Goal: Task Accomplishment & Management: Use online tool/utility

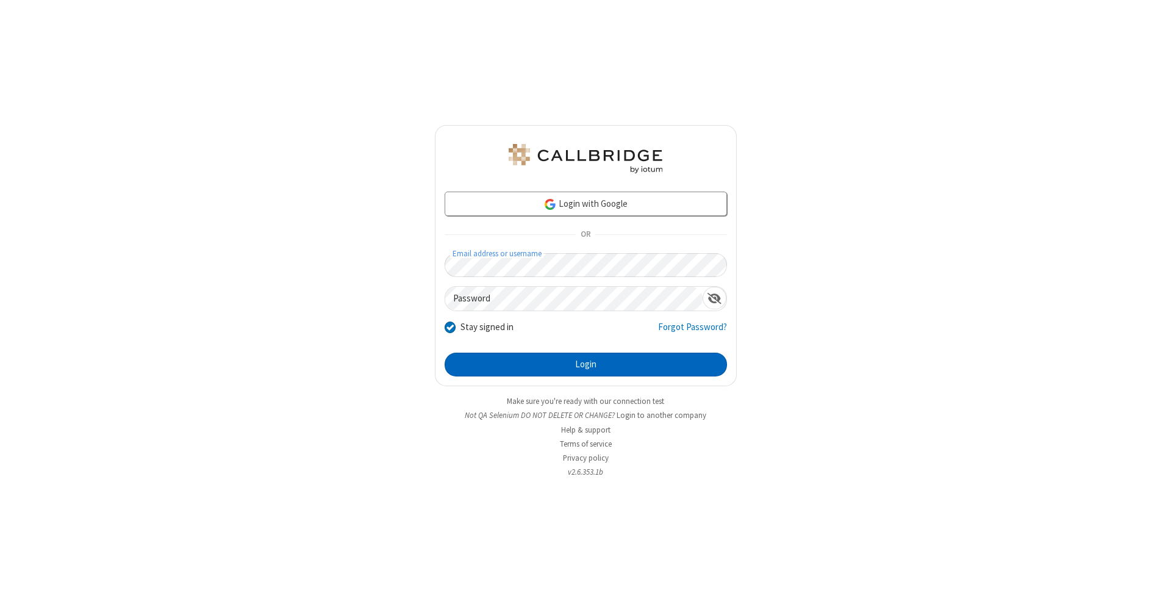
click at [586, 365] on button "Login" at bounding box center [586, 365] width 282 height 24
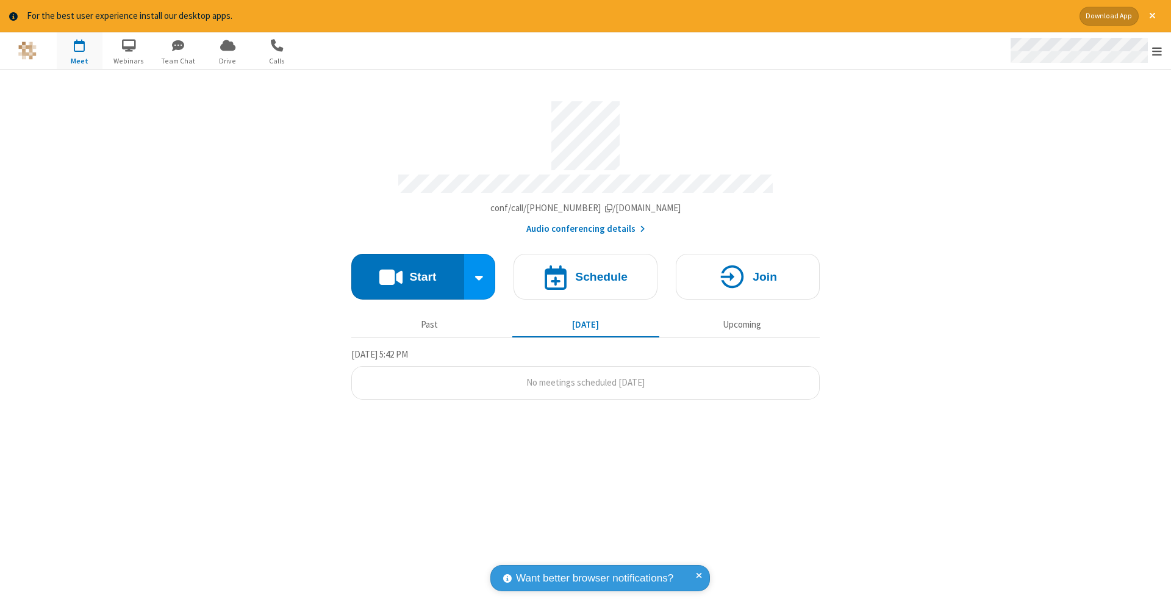
click at [1157, 51] on span "Open menu" at bounding box center [1157, 51] width 10 height 12
click at [79, 50] on span "button" at bounding box center [80, 45] width 46 height 21
click at [586, 271] on h4 "Schedule" at bounding box center [601, 277] width 52 height 12
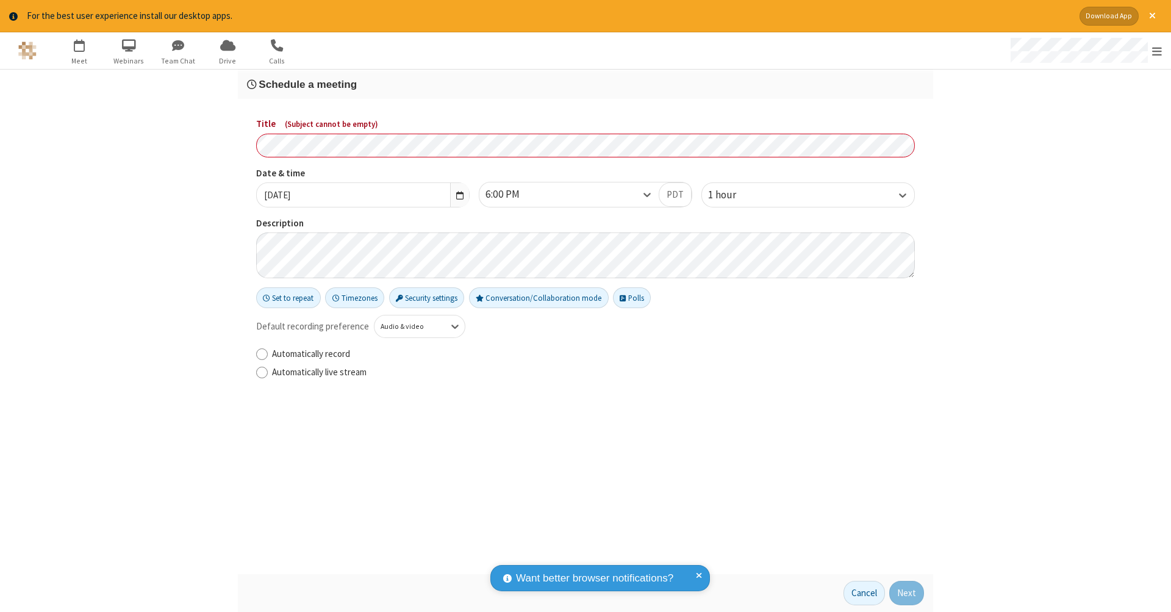
click at [586, 84] on h3 "Schedule a meeting" at bounding box center [585, 85] width 677 height 12
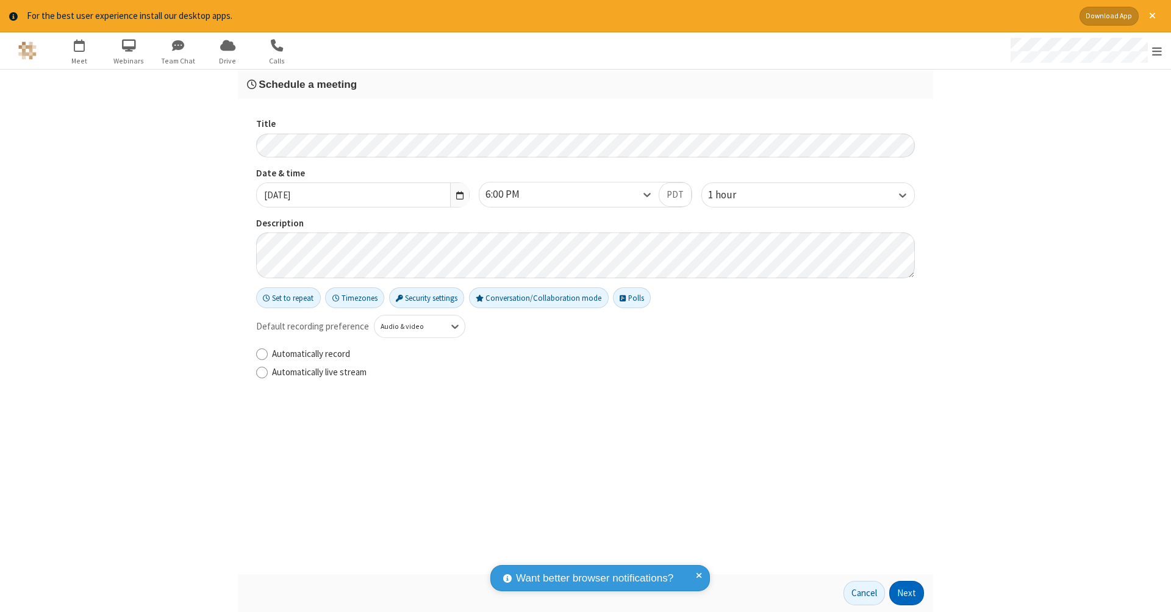
click at [907, 593] on button "Next" at bounding box center [906, 593] width 35 height 24
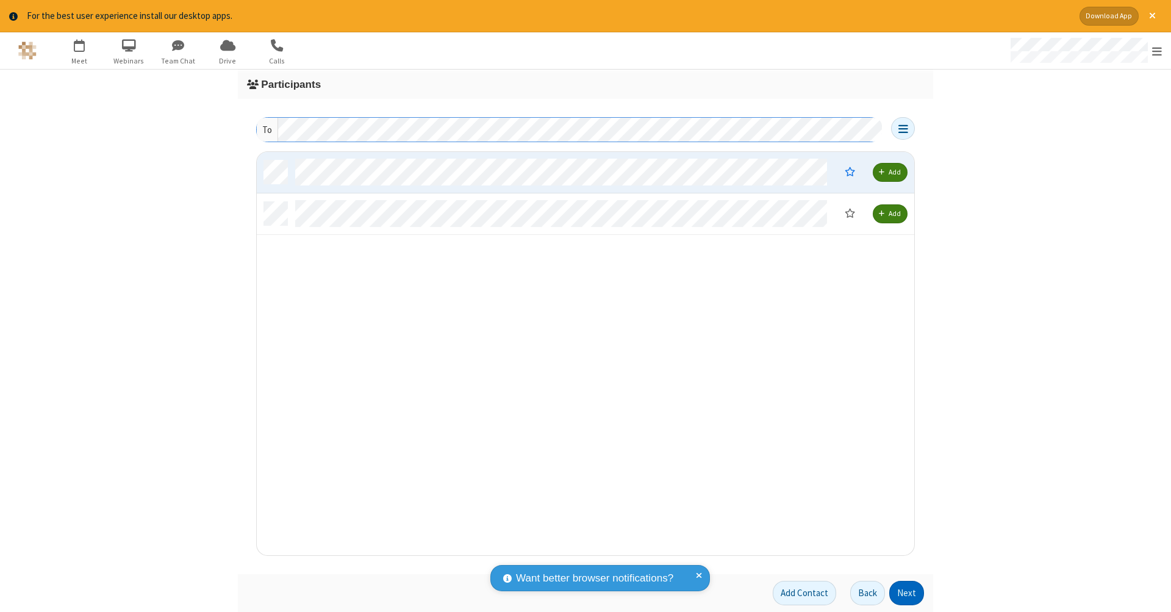
click at [907, 593] on button "Next" at bounding box center [906, 593] width 35 height 24
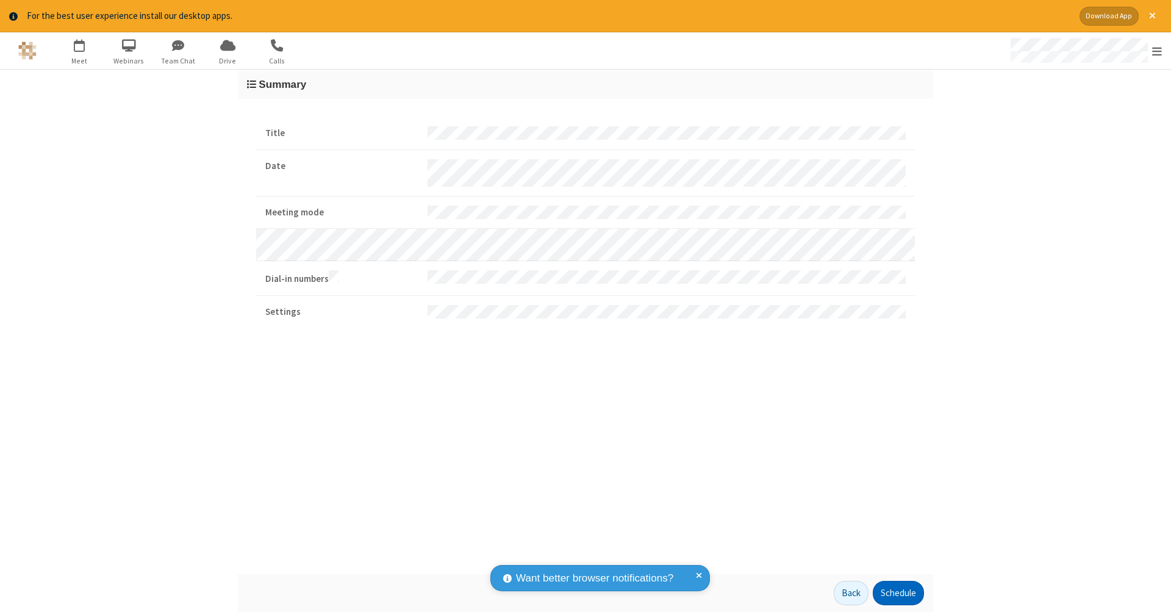
click at [898, 593] on button "Schedule" at bounding box center [898, 593] width 51 height 24
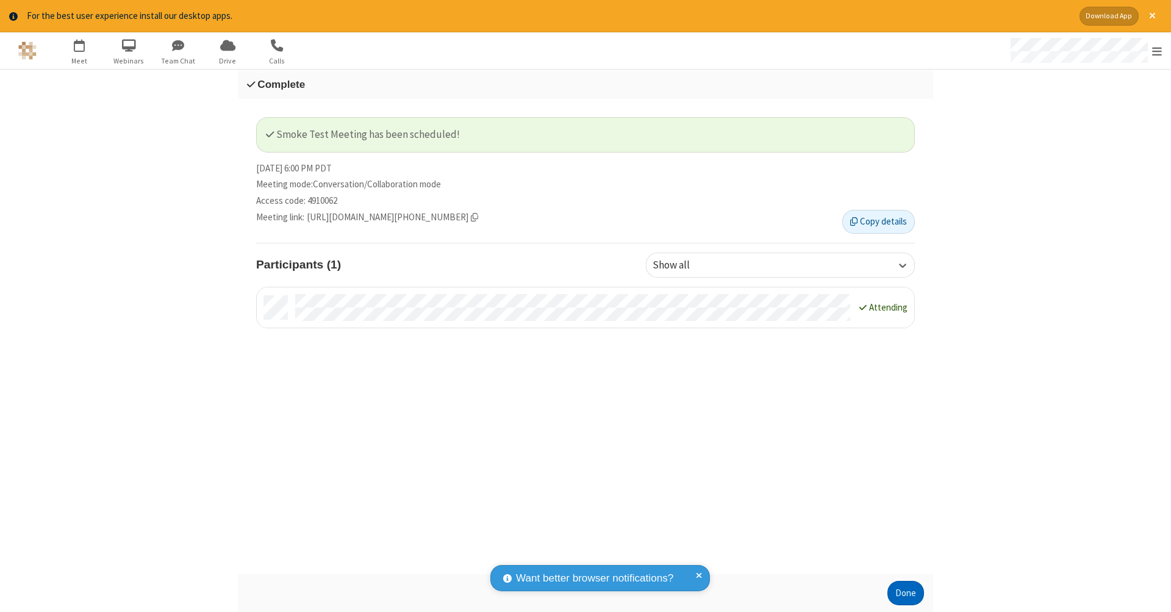
click at [906, 593] on button "Done" at bounding box center [906, 593] width 37 height 24
